Goal: Information Seeking & Learning: Understand process/instructions

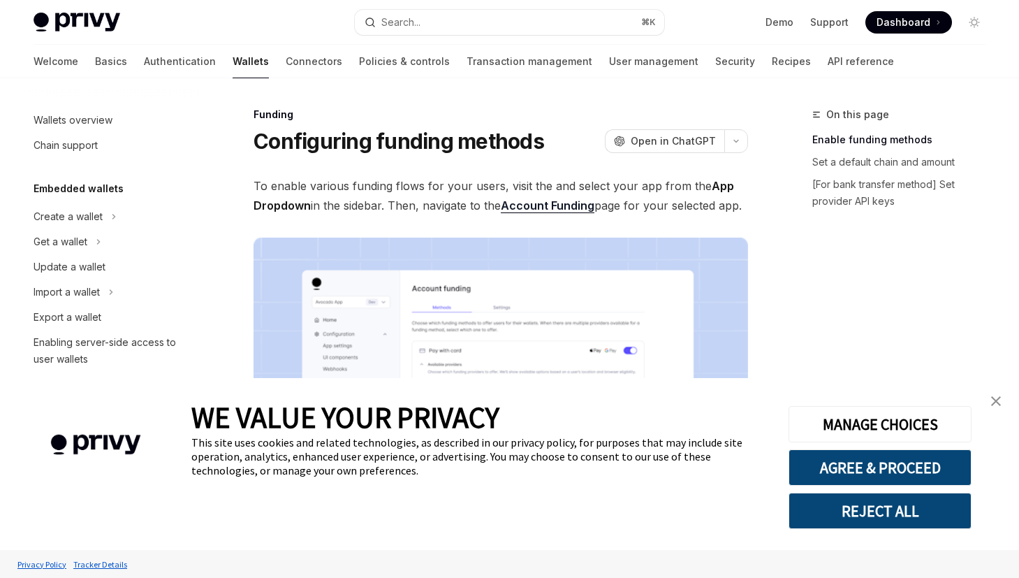
type textarea "*"
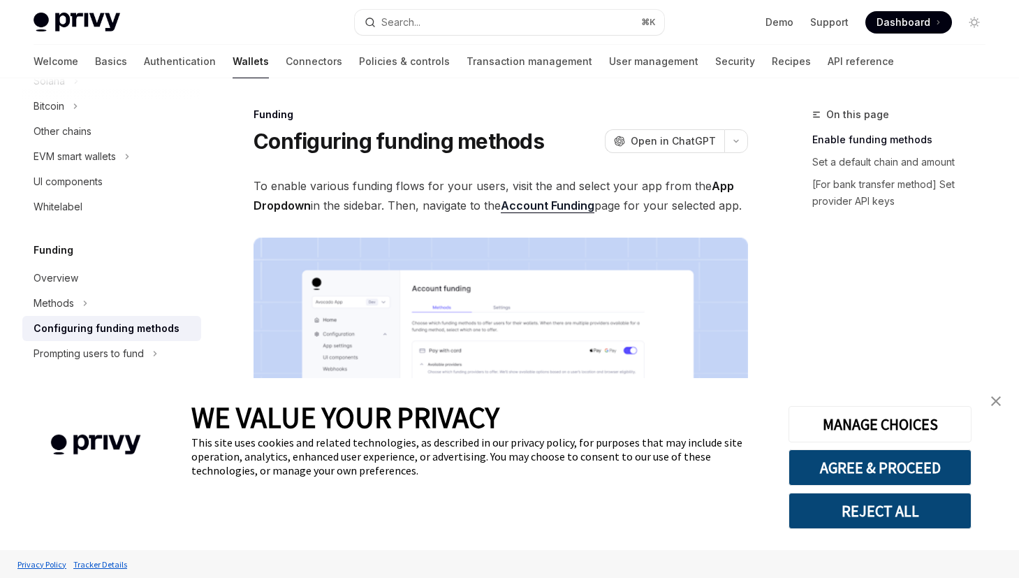
scroll to position [67, 0]
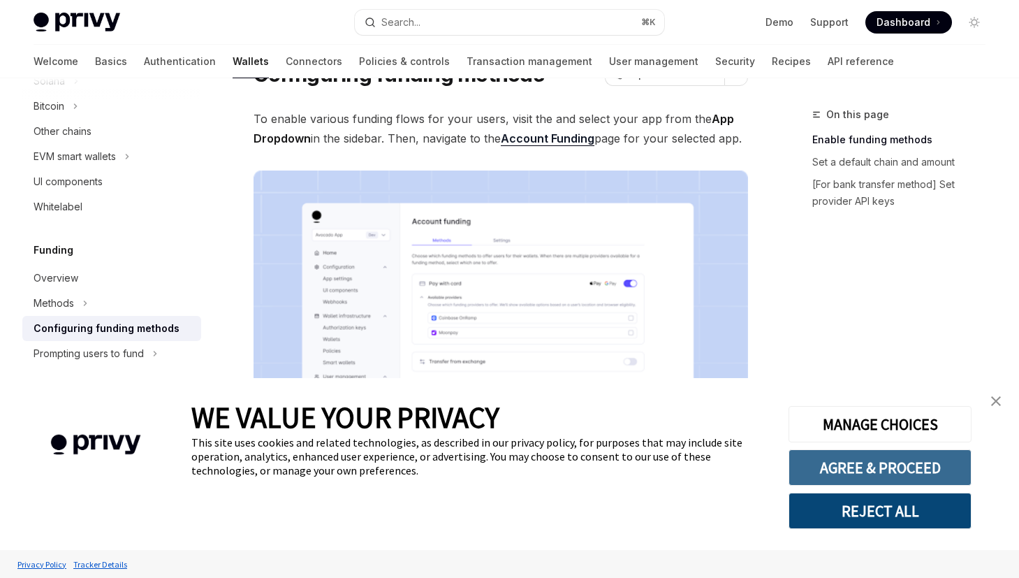
click at [876, 467] on button "AGREE & PROCEED" at bounding box center [879, 467] width 183 height 36
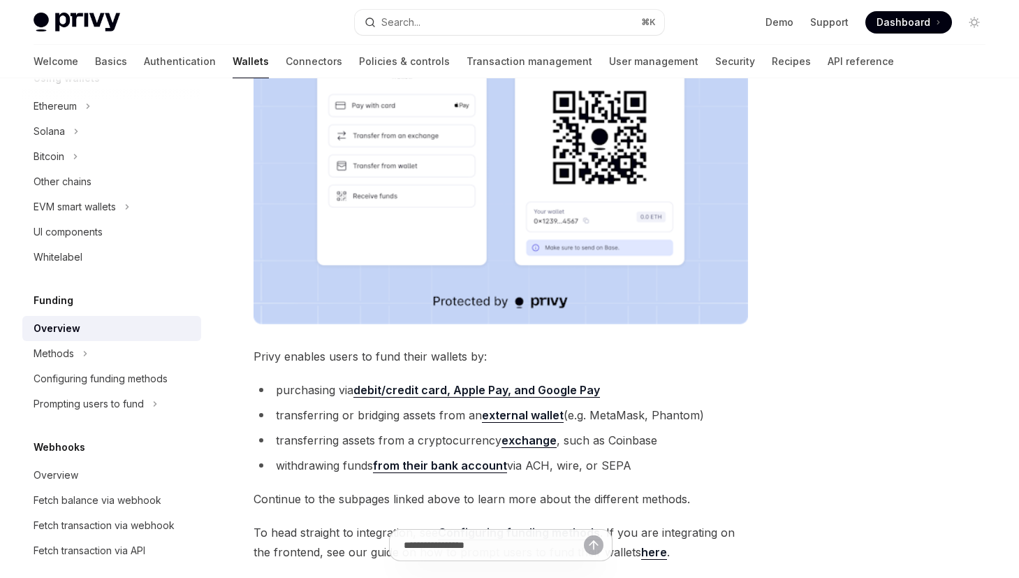
scroll to position [31, 0]
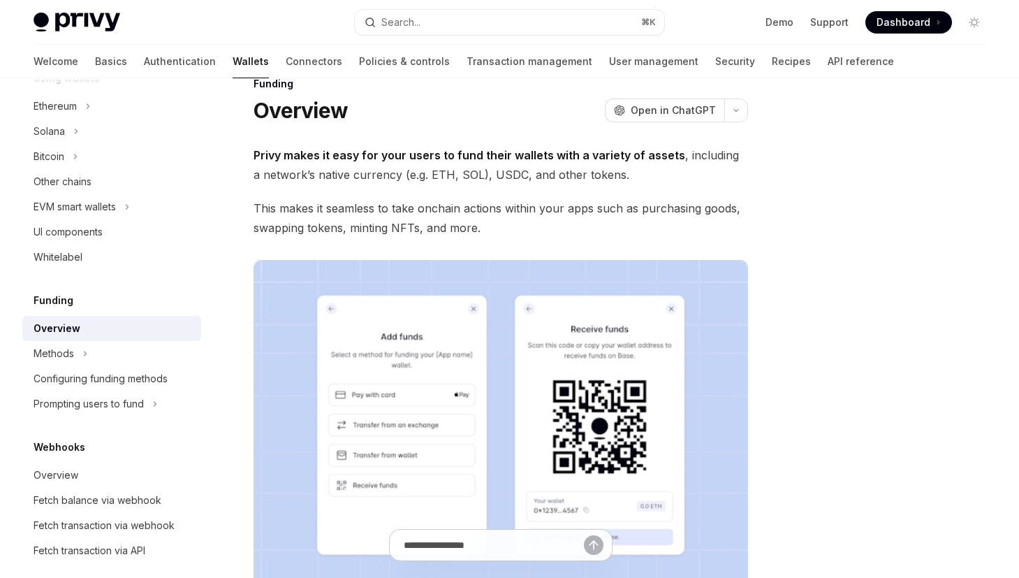
click at [562, 334] on img at bounding box center [500, 436] width 494 height 353
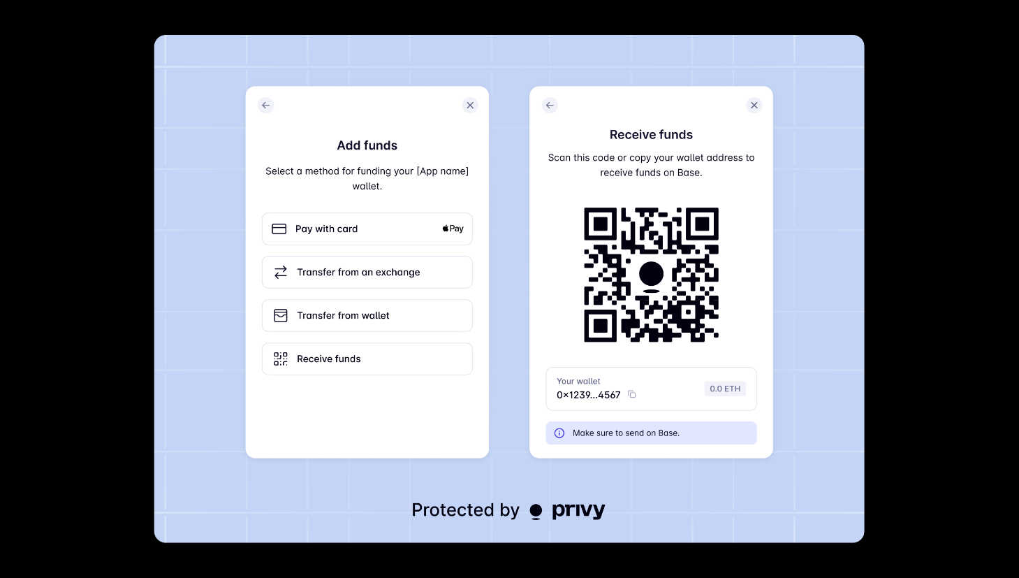
click at [903, 217] on div at bounding box center [509, 289] width 1019 height 578
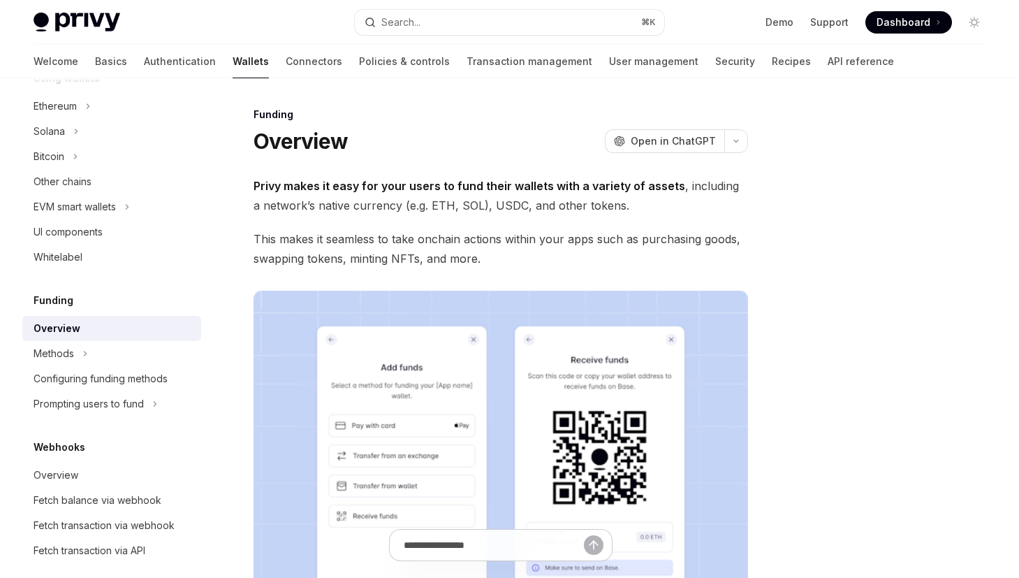
scroll to position [348, 0]
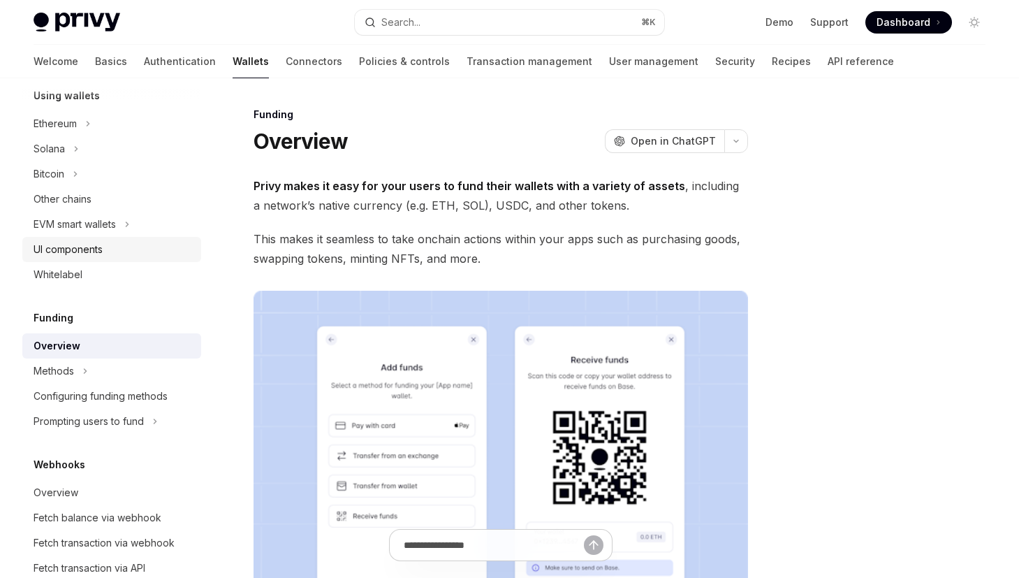
click at [81, 245] on div "UI components" at bounding box center [68, 249] width 69 height 17
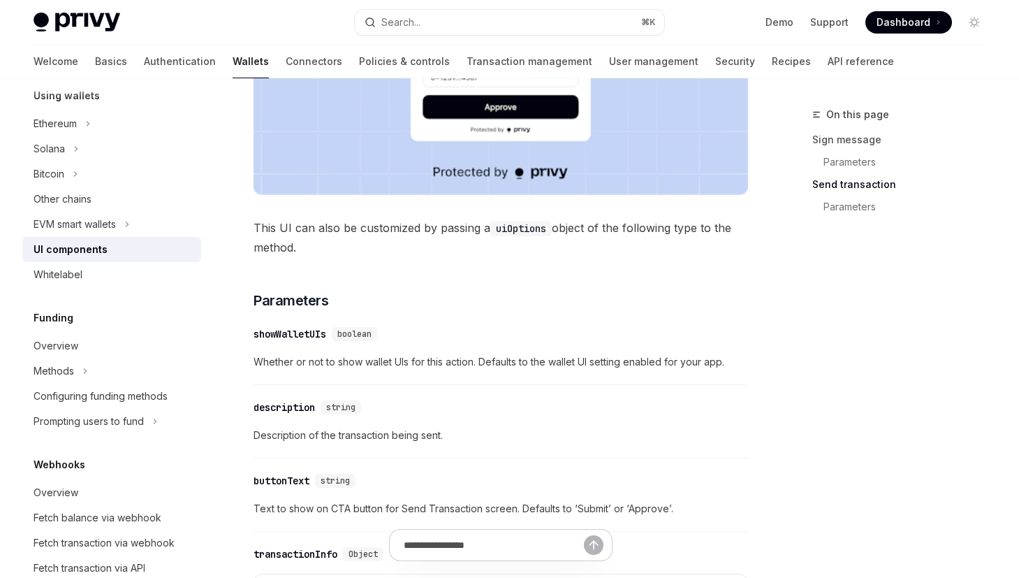
scroll to position [1200, 0]
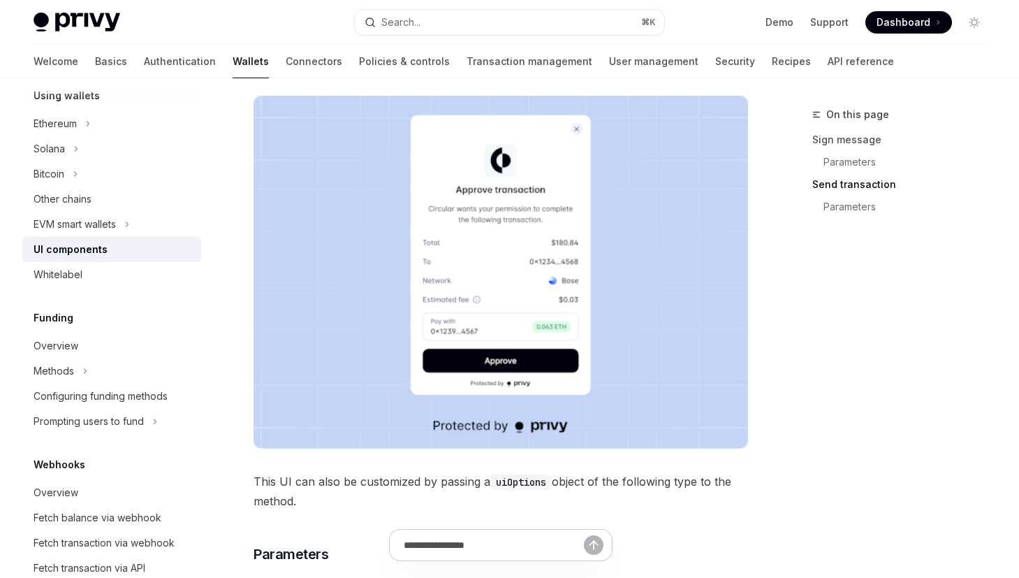
click at [510, 306] on img at bounding box center [500, 272] width 494 height 353
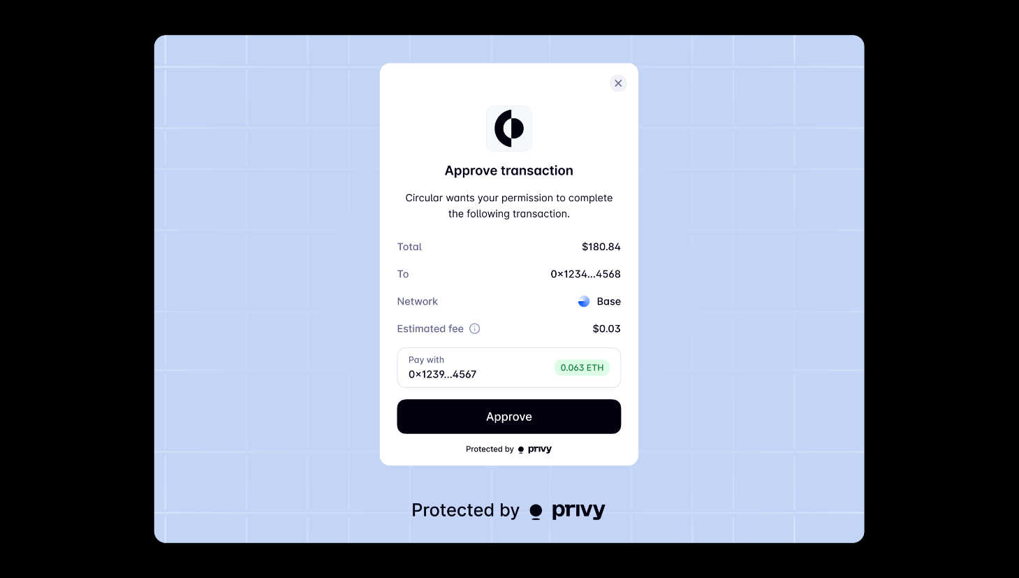
click at [534, 310] on img at bounding box center [509, 289] width 710 height 508
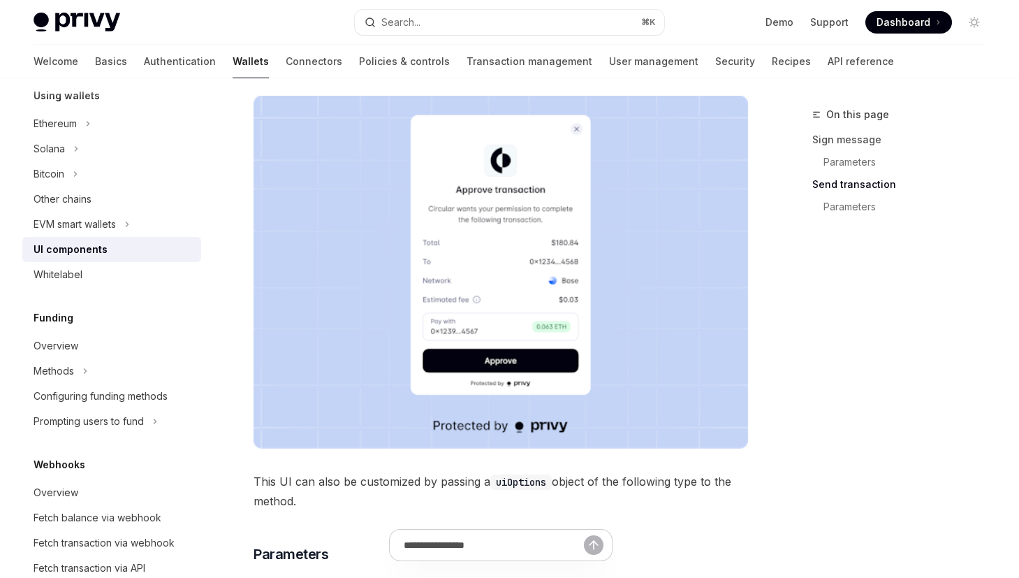
click at [545, 332] on img at bounding box center [500, 272] width 494 height 353
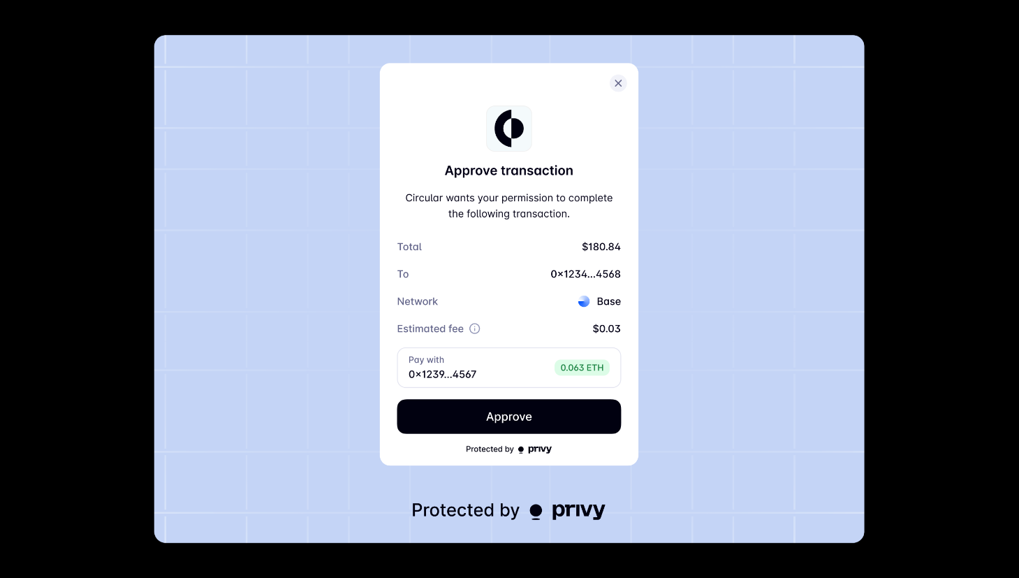
click at [545, 332] on img at bounding box center [509, 289] width 710 height 508
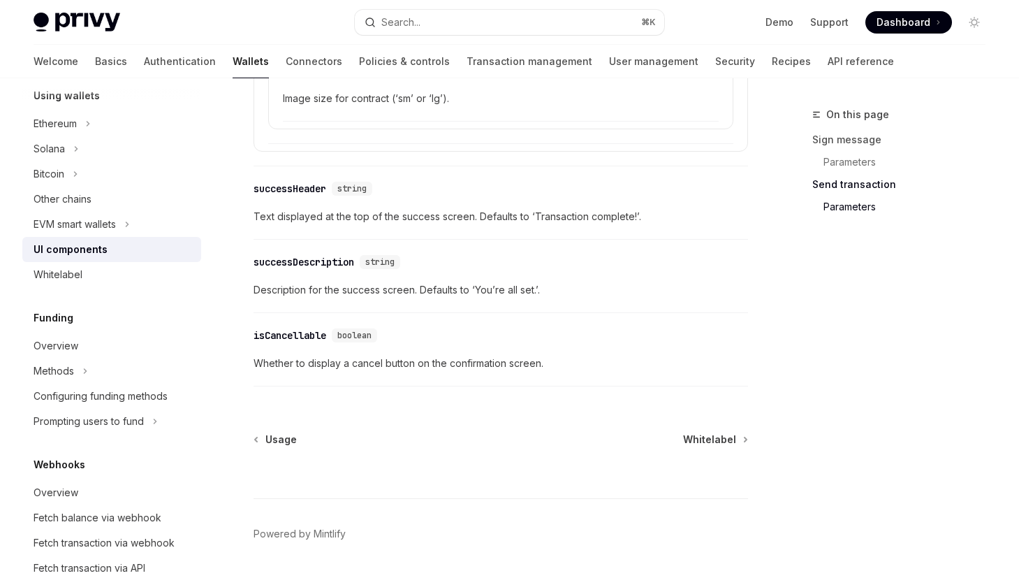
scroll to position [2562, 0]
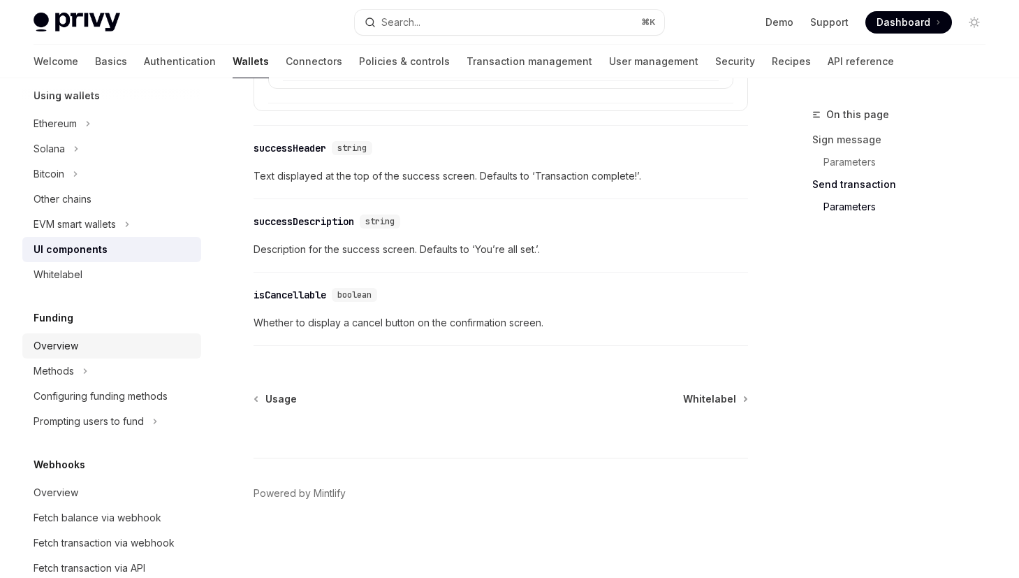
click at [90, 340] on div "Overview" at bounding box center [113, 345] width 159 height 17
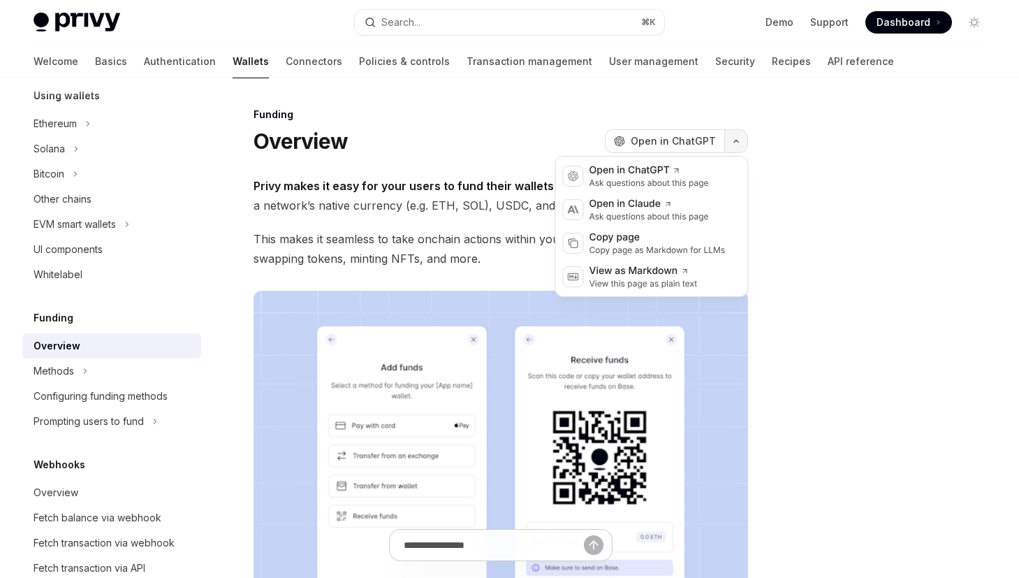
click at [735, 138] on button "button" at bounding box center [736, 141] width 24 height 24
click at [737, 138] on icon "button" at bounding box center [736, 141] width 17 height 6
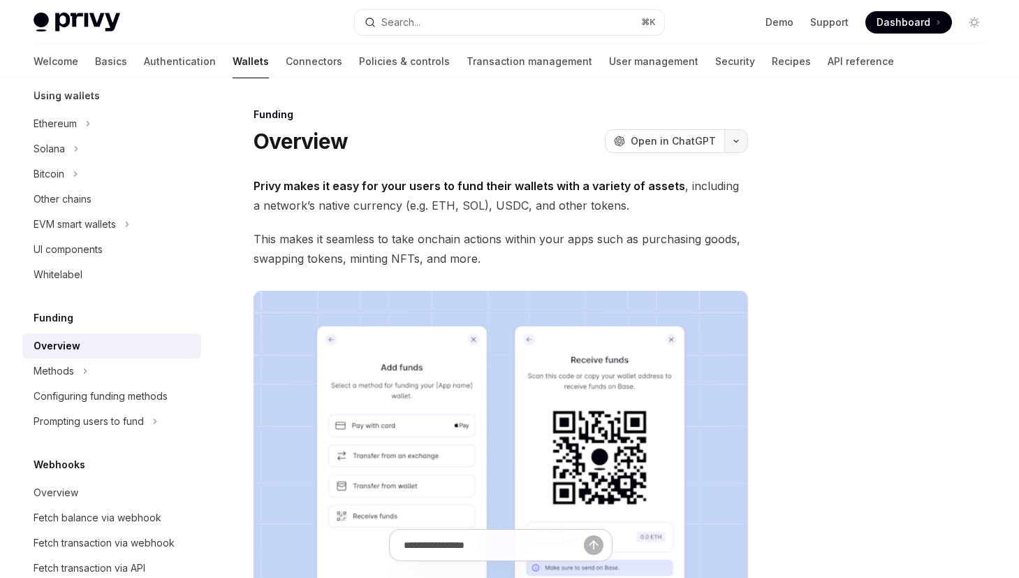
click at [737, 138] on icon "button" at bounding box center [736, 141] width 17 height 6
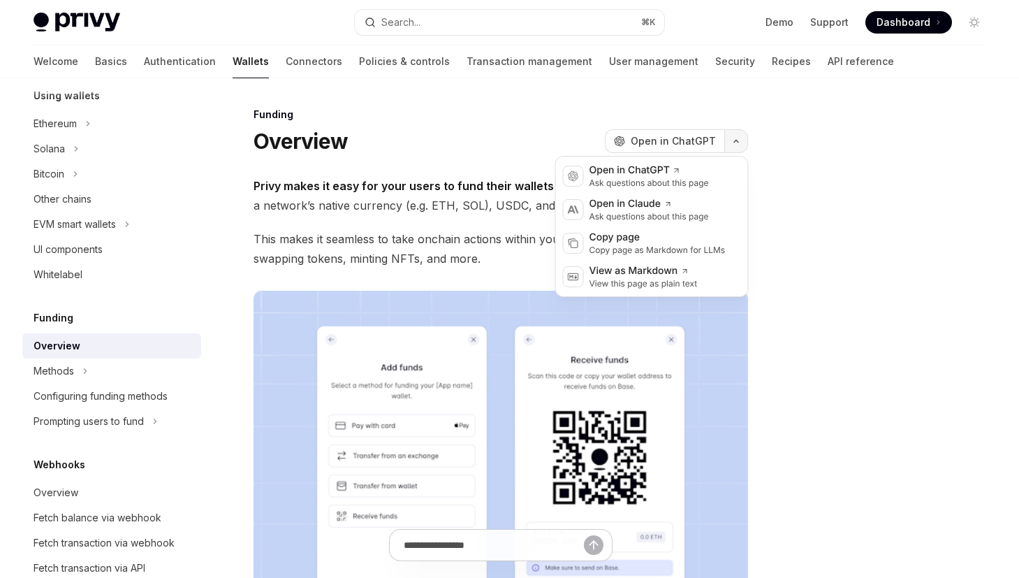
click at [737, 138] on button "button" at bounding box center [736, 141] width 24 height 24
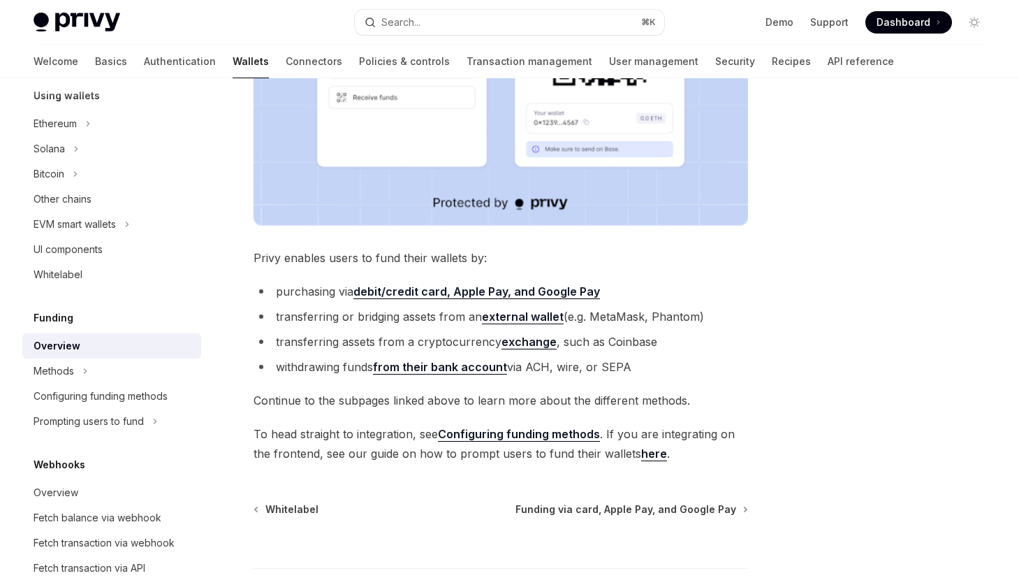
scroll to position [529, 0]
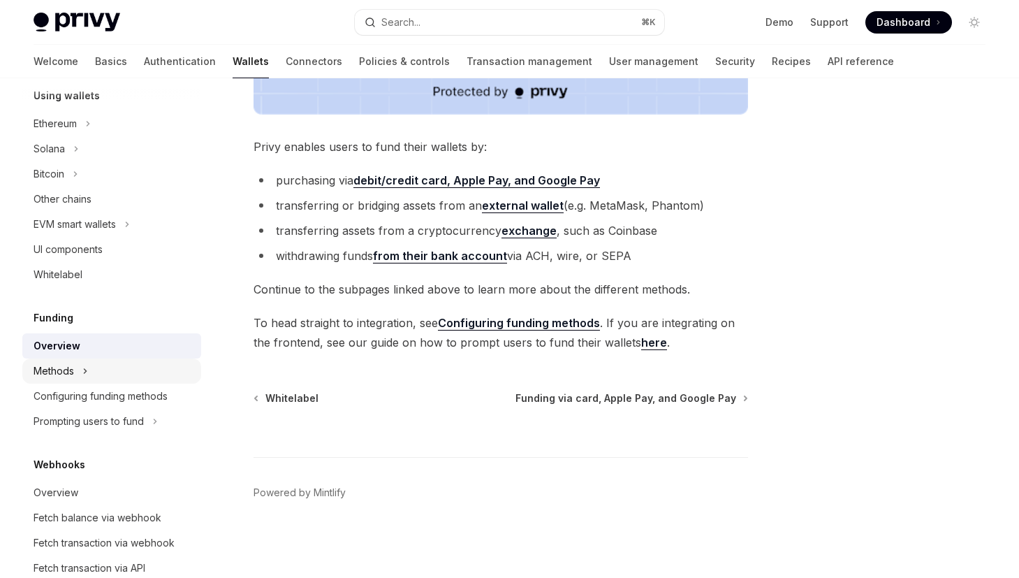
click at [56, 381] on button "Methods" at bounding box center [111, 370] width 179 height 25
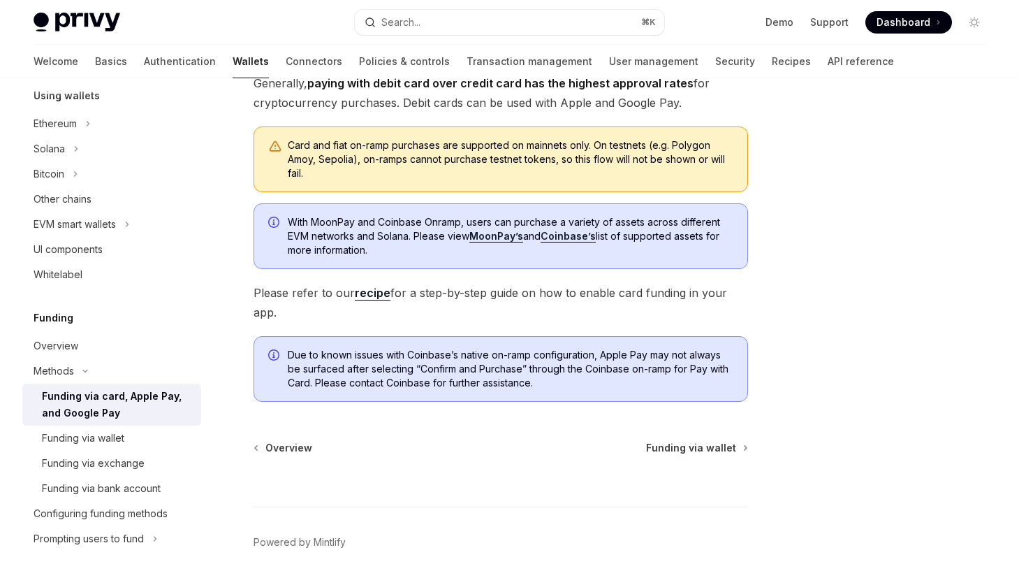
scroll to position [466, 0]
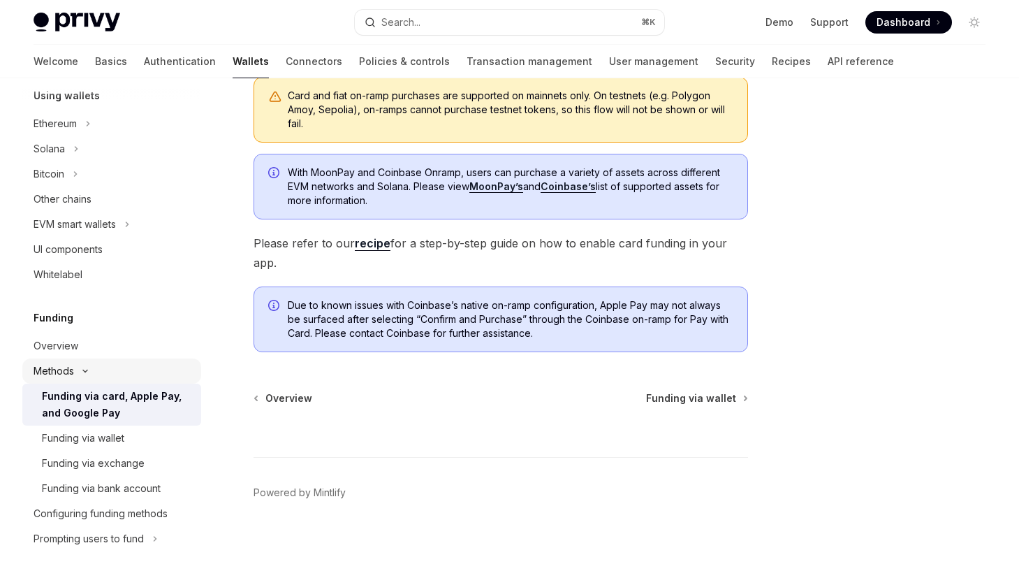
click at [82, 368] on icon "Toggle Methods section" at bounding box center [85, 371] width 17 height 6
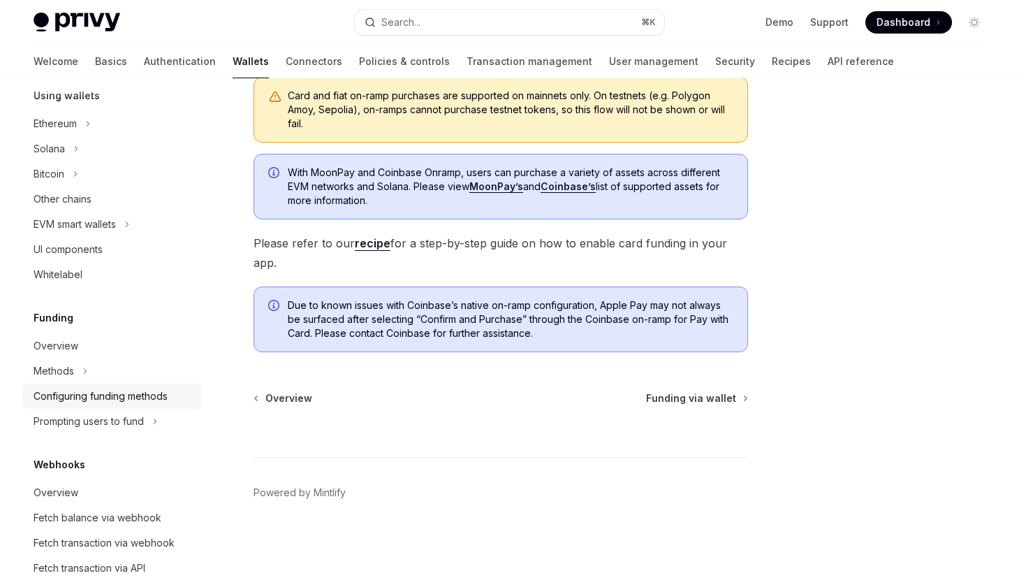
click at [88, 388] on div "Configuring funding methods" at bounding box center [101, 396] width 134 height 17
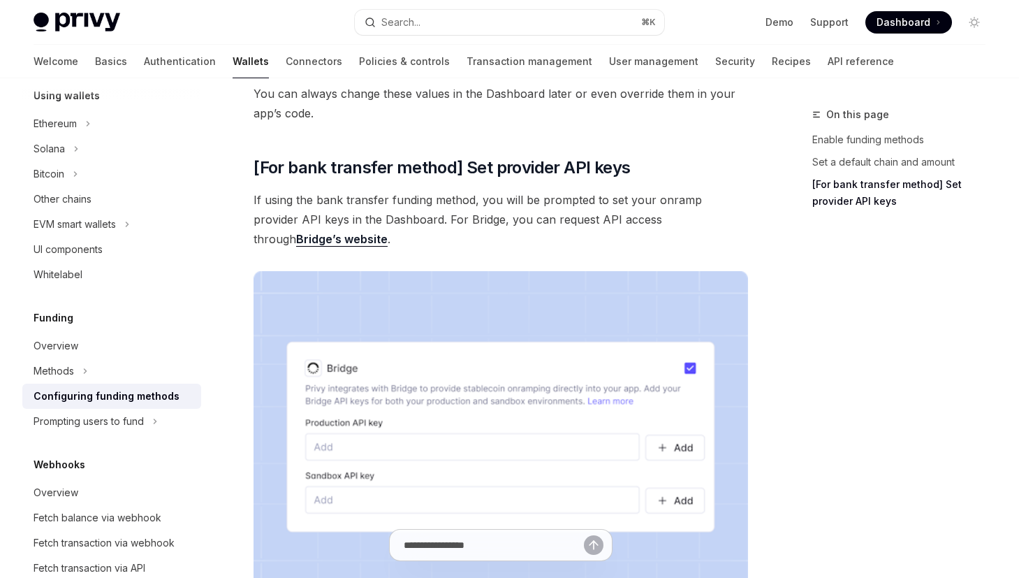
scroll to position [1361, 0]
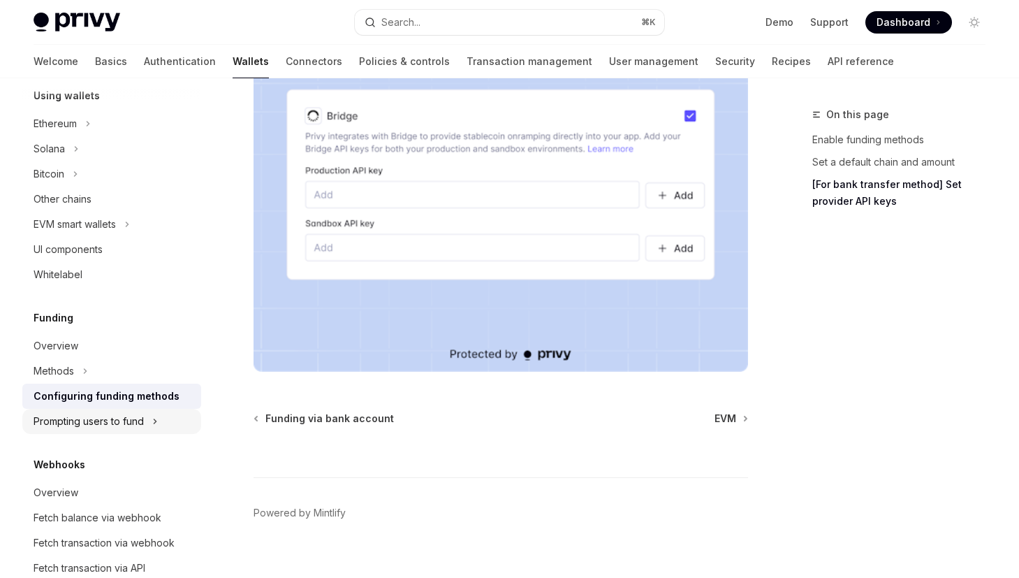
click at [110, 424] on div "Prompting users to fund" at bounding box center [89, 421] width 110 height 17
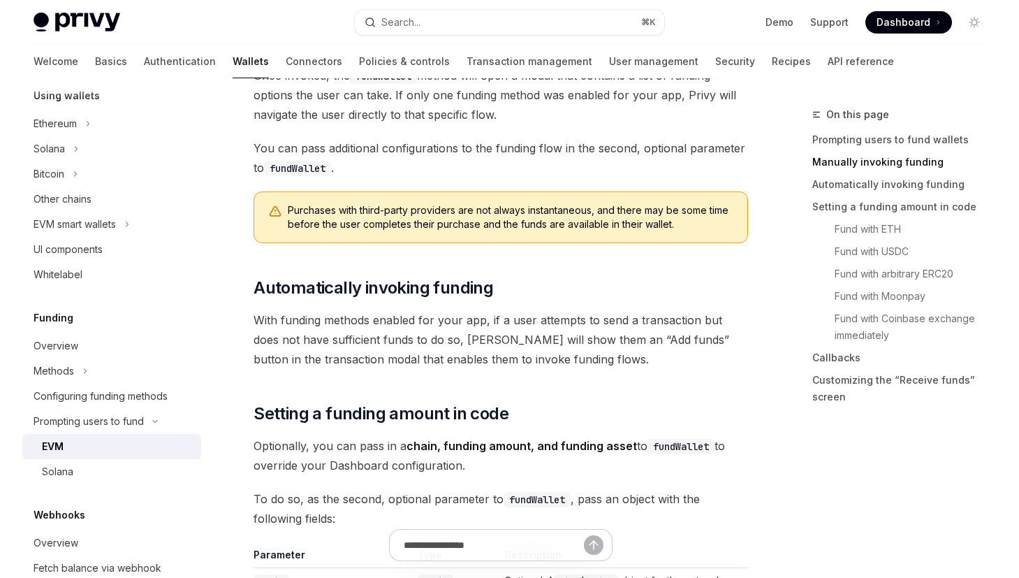
scroll to position [982, 0]
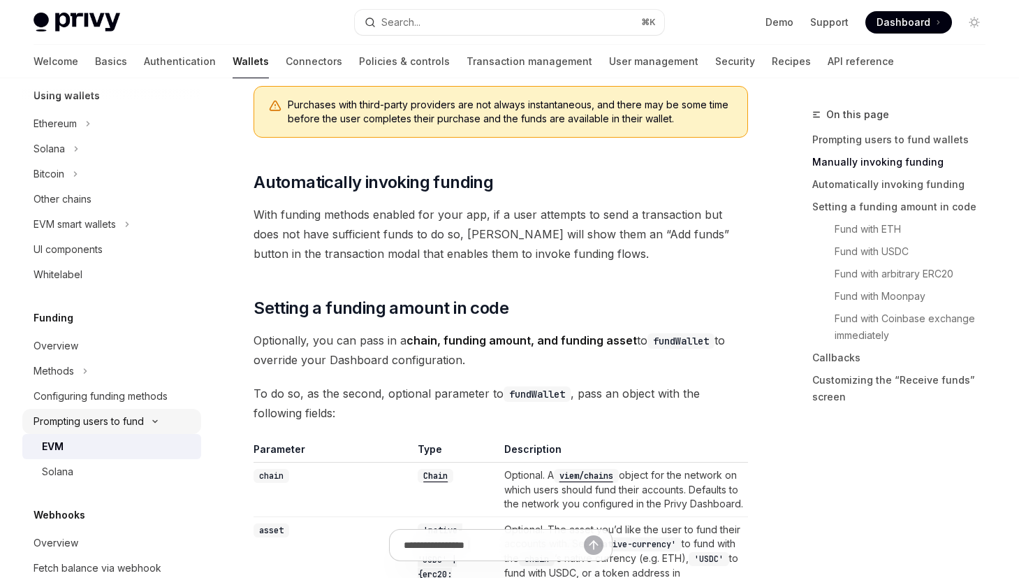
click at [110, 421] on div "Prompting users to fund" at bounding box center [89, 421] width 110 height 17
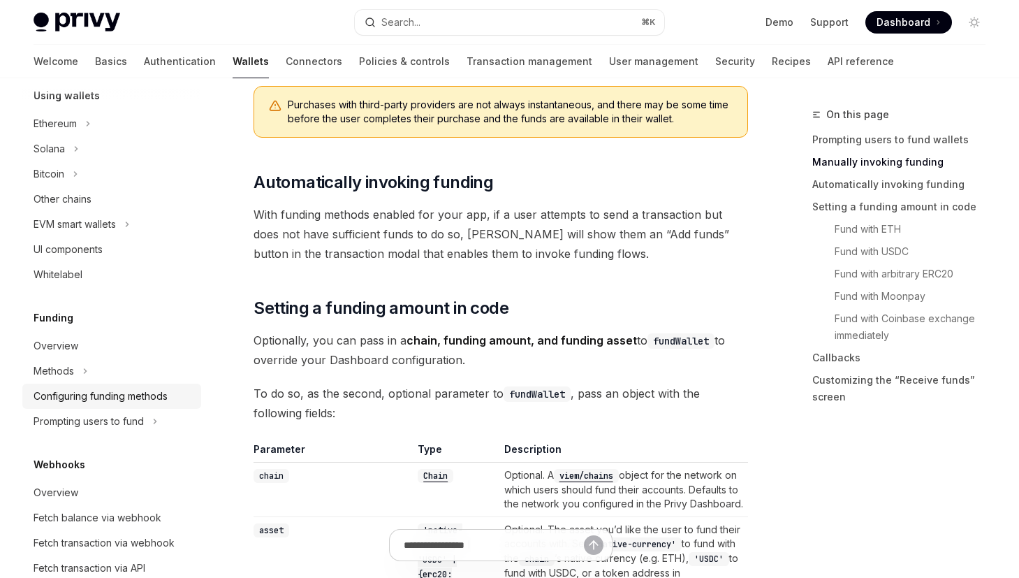
click at [143, 397] on div "Configuring funding methods" at bounding box center [101, 396] width 134 height 17
type textarea "*"
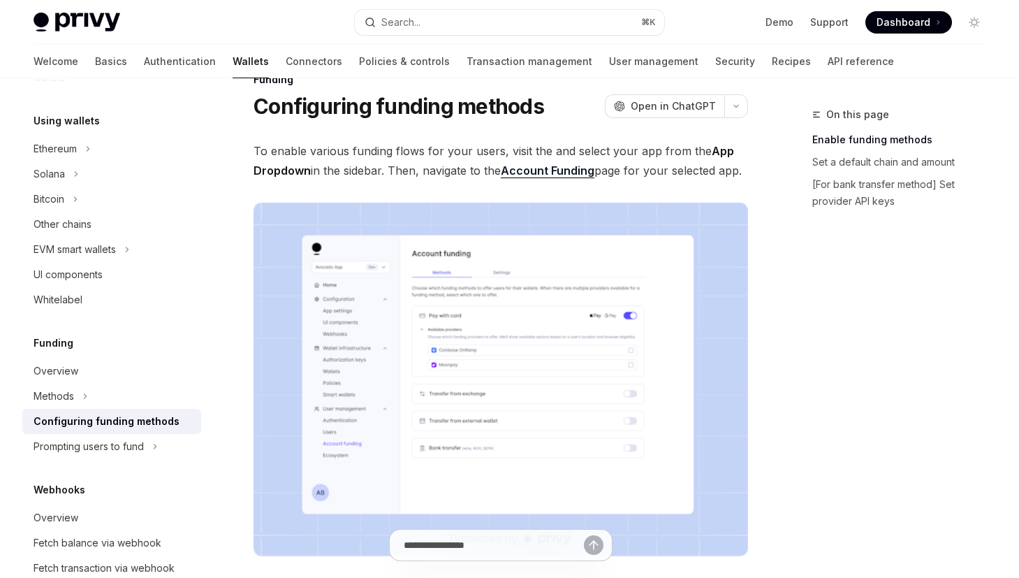
scroll to position [323, 0]
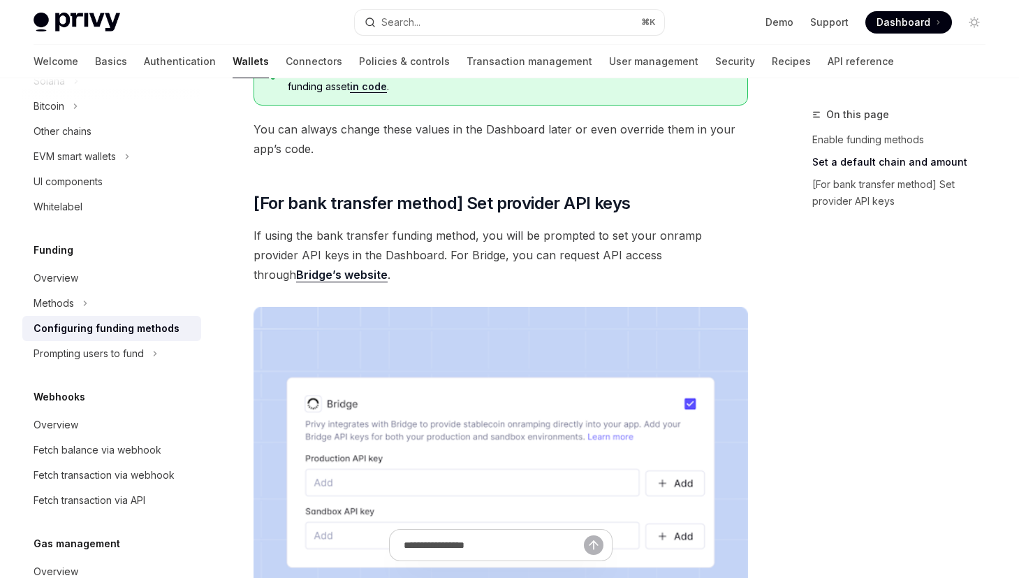
scroll to position [1361, 0]
